Goal: Check status: Check status

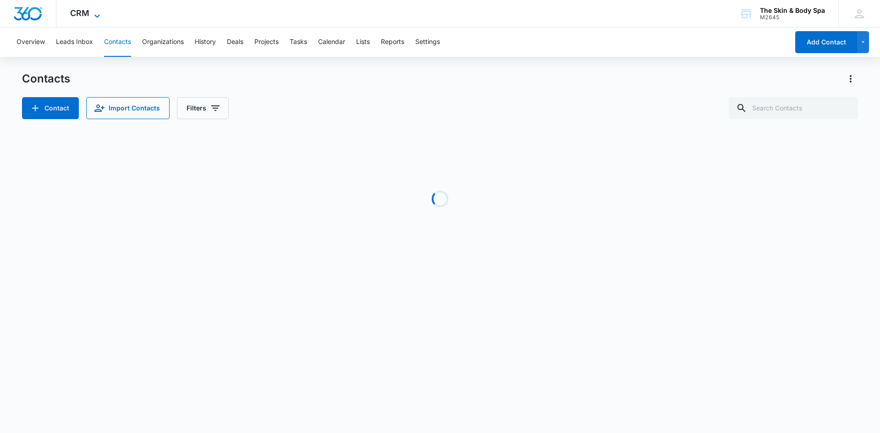
click at [95, 14] on icon at bounding box center [97, 16] width 11 height 11
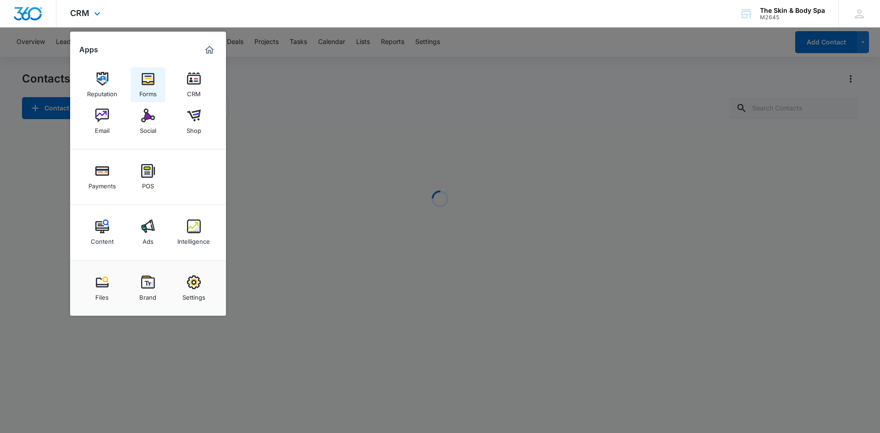
click at [155, 84] on link "Forms" at bounding box center [148, 84] width 35 height 35
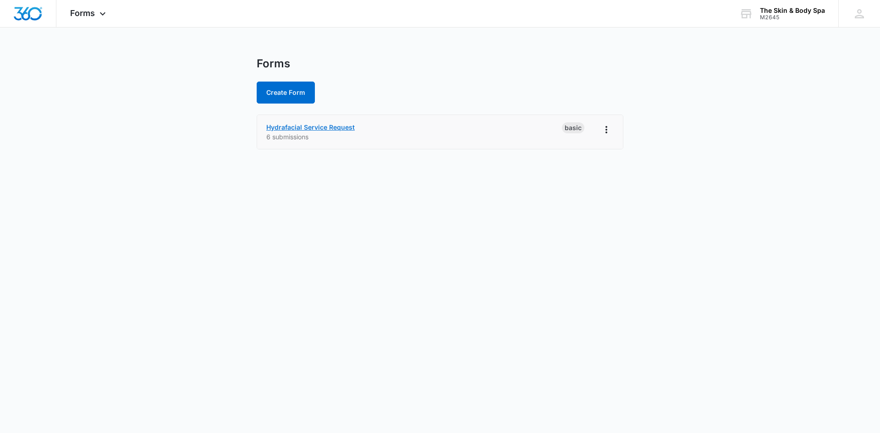
click at [342, 124] on link "Hydrafacial Service Request" at bounding box center [310, 127] width 88 height 8
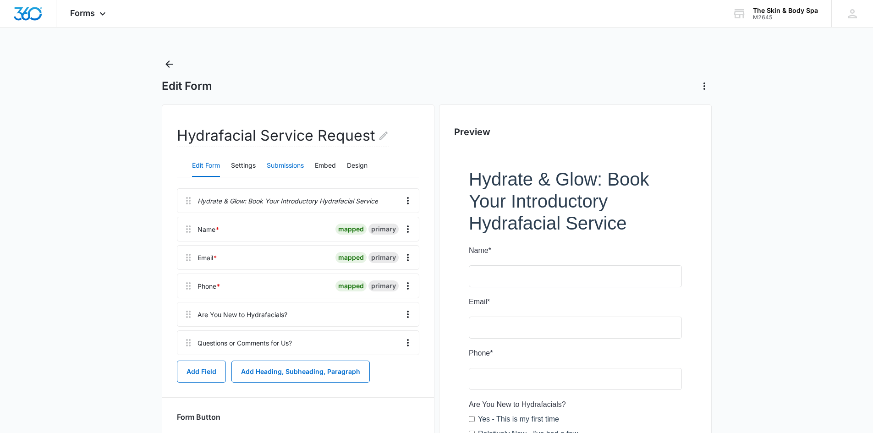
click at [297, 164] on button "Submissions" at bounding box center [285, 166] width 37 height 22
